Goal: Information Seeking & Learning: Learn about a topic

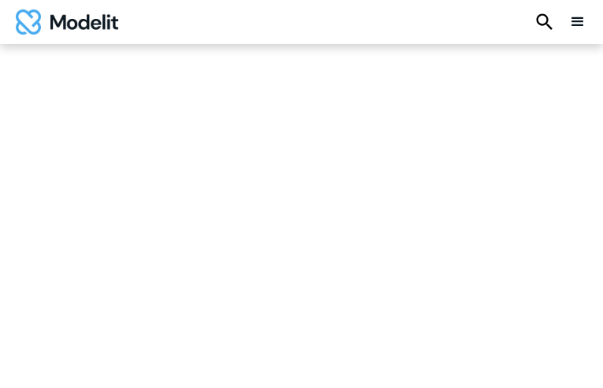
type input "**********"
type input "********"
